Goal: Task Accomplishment & Management: Manage account settings

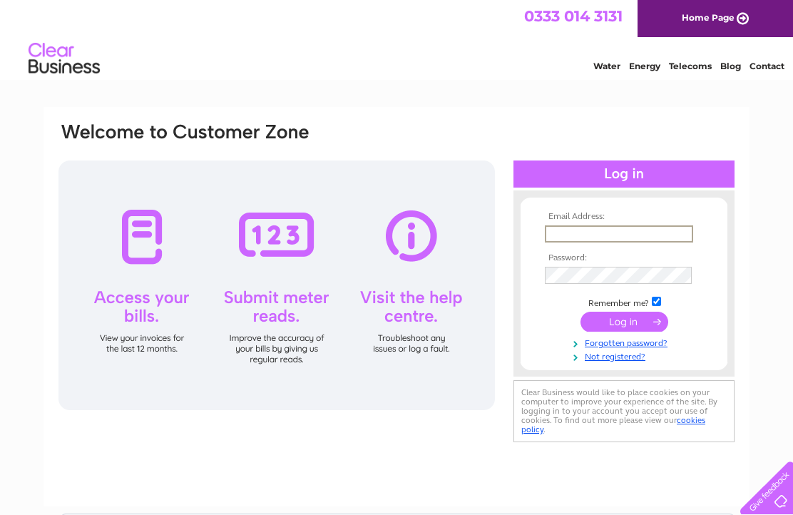
type input "Brian.smith6027@gmail.com"
click at [624, 330] on input "submit" at bounding box center [625, 322] width 88 height 20
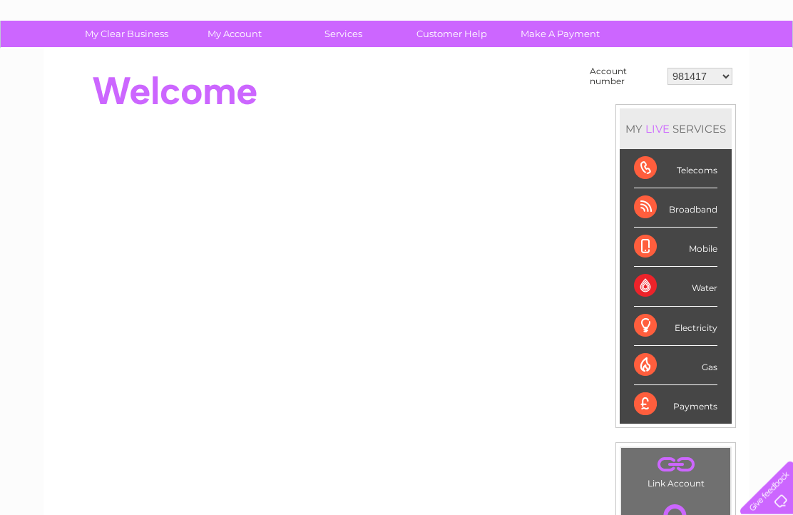
scroll to position [87, 0]
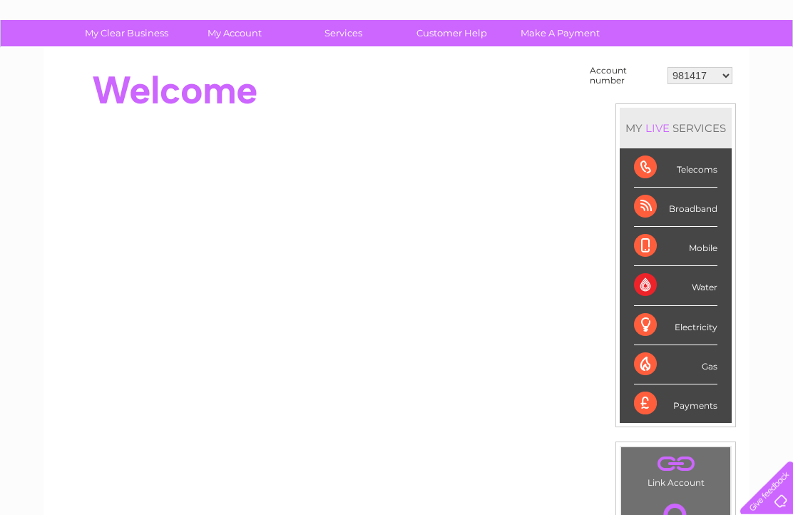
click at [664, 163] on div "Telecoms" at bounding box center [675, 167] width 83 height 39
click at [653, 166] on div "Telecoms" at bounding box center [675, 167] width 83 height 39
click at [662, 163] on div "Telecoms" at bounding box center [675, 167] width 83 height 39
click at [646, 168] on div "Telecoms" at bounding box center [675, 167] width 83 height 39
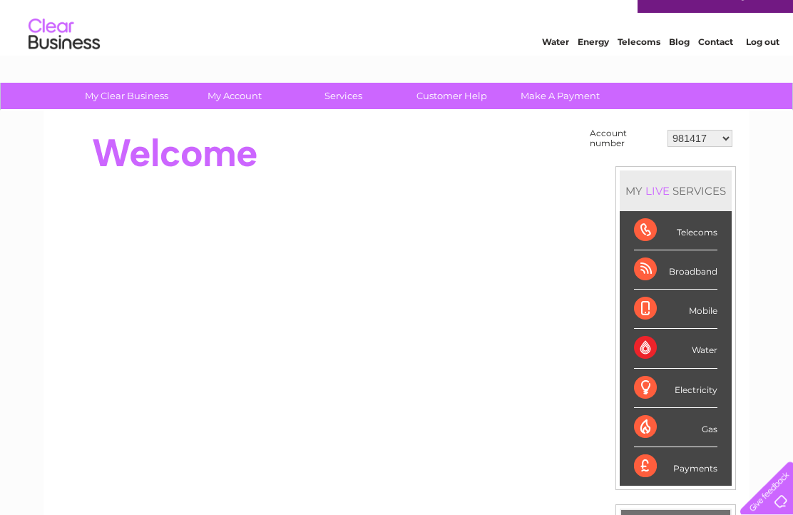
scroll to position [0, 0]
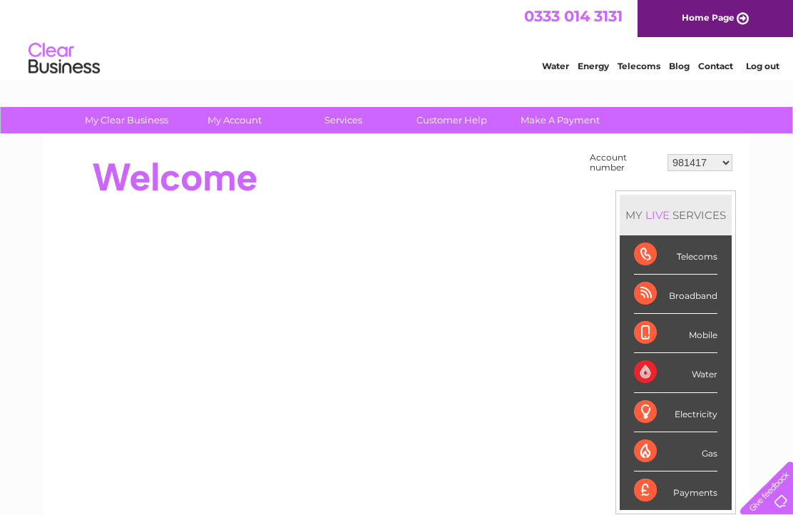
click at [717, 155] on select "981417 30277593" at bounding box center [700, 162] width 65 height 17
select select "30277593"
click at [681, 260] on div "Telecoms" at bounding box center [675, 254] width 83 height 39
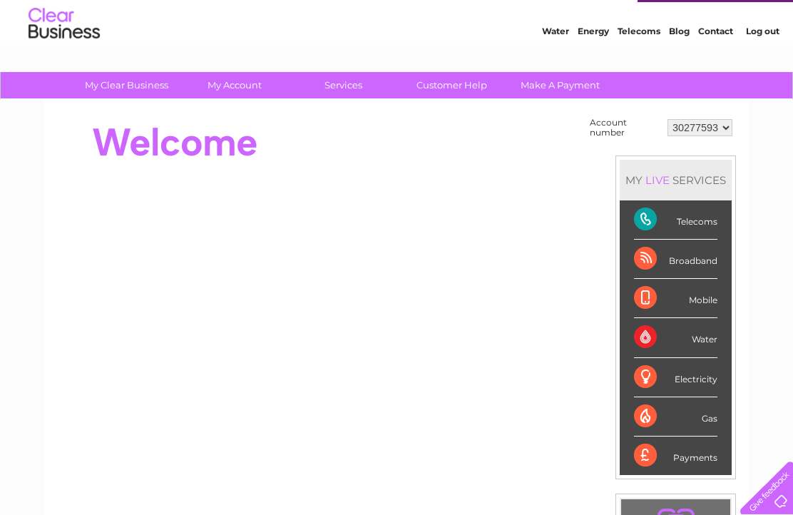
scroll to position [30, 0]
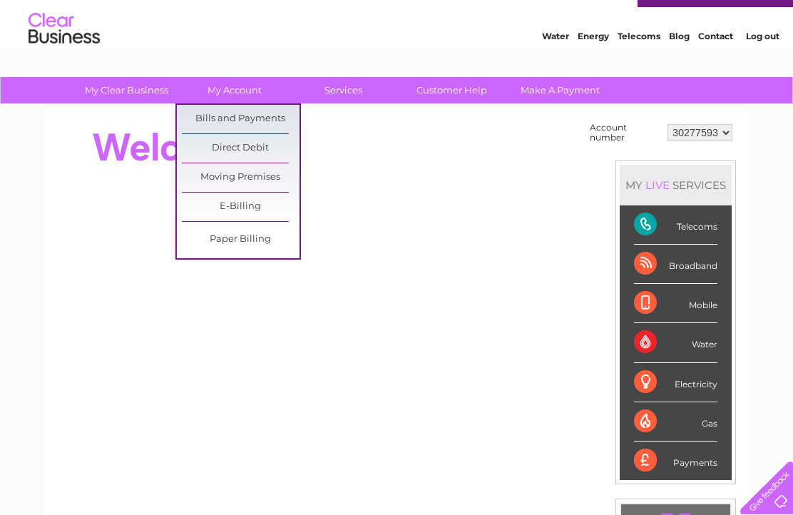
click at [240, 122] on link "Bills and Payments" at bounding box center [241, 119] width 118 height 29
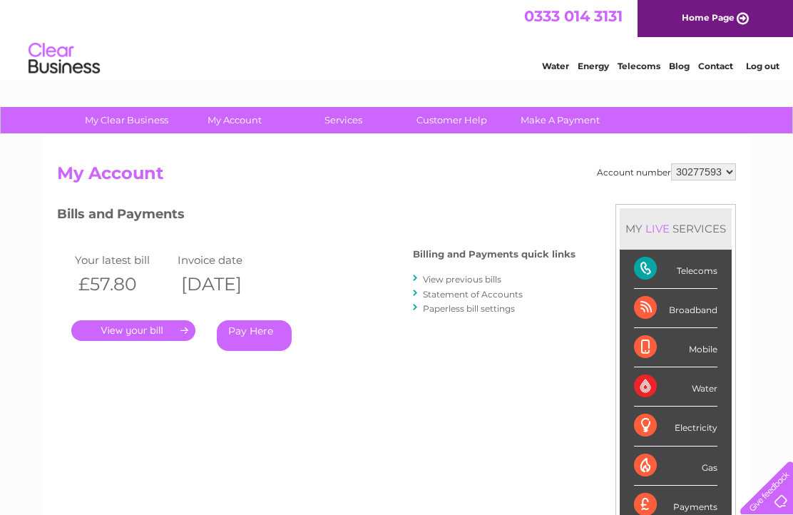
click at [138, 329] on link "." at bounding box center [133, 330] width 124 height 21
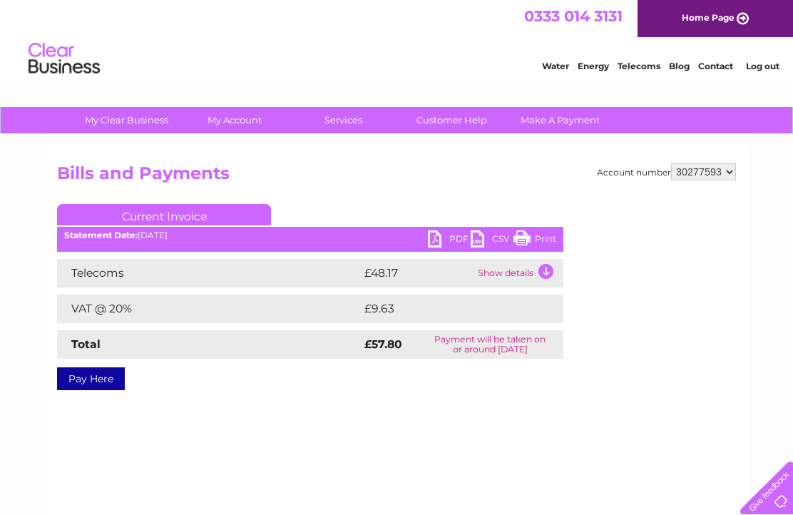
click at [765, 63] on link "Log out" at bounding box center [763, 66] width 34 height 11
